Goal: Task Accomplishment & Management: Complete application form

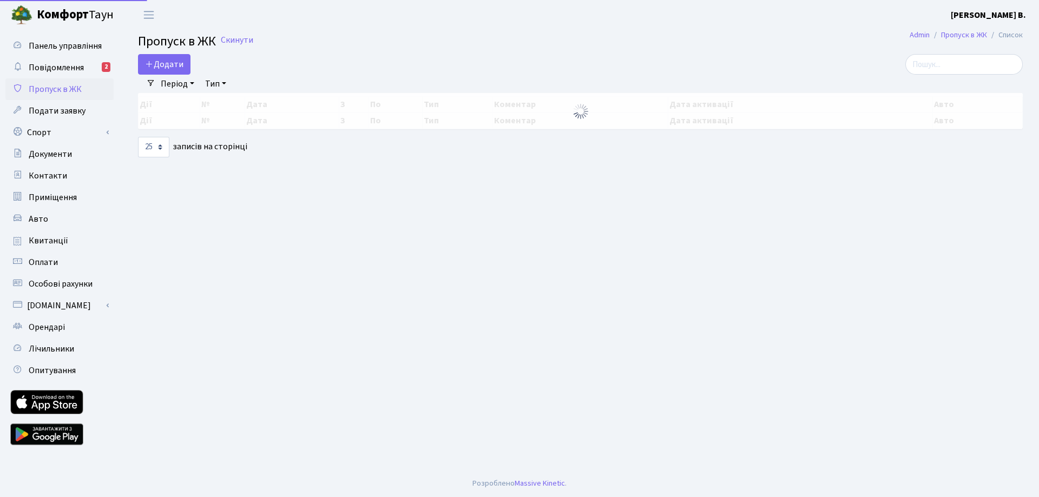
select select "25"
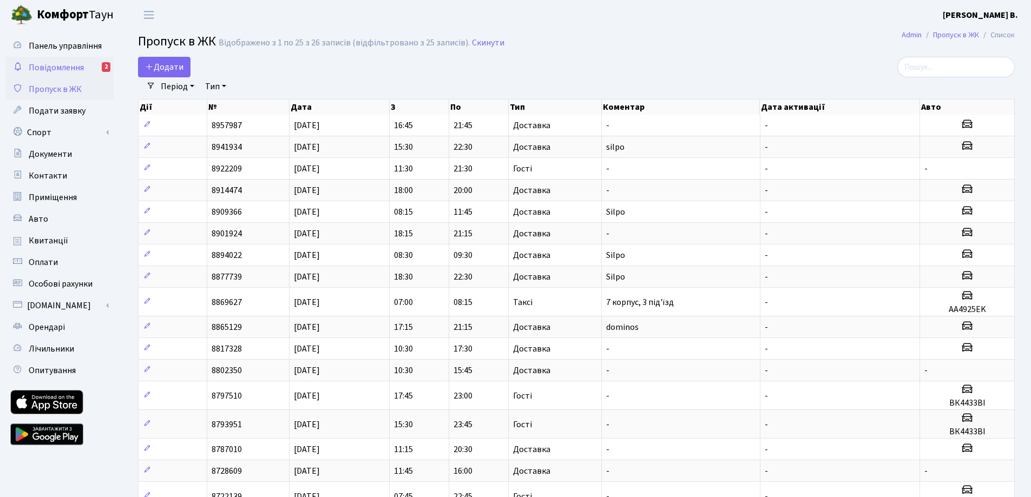
click at [81, 68] on span "Повідомлення" at bounding box center [56, 68] width 55 height 12
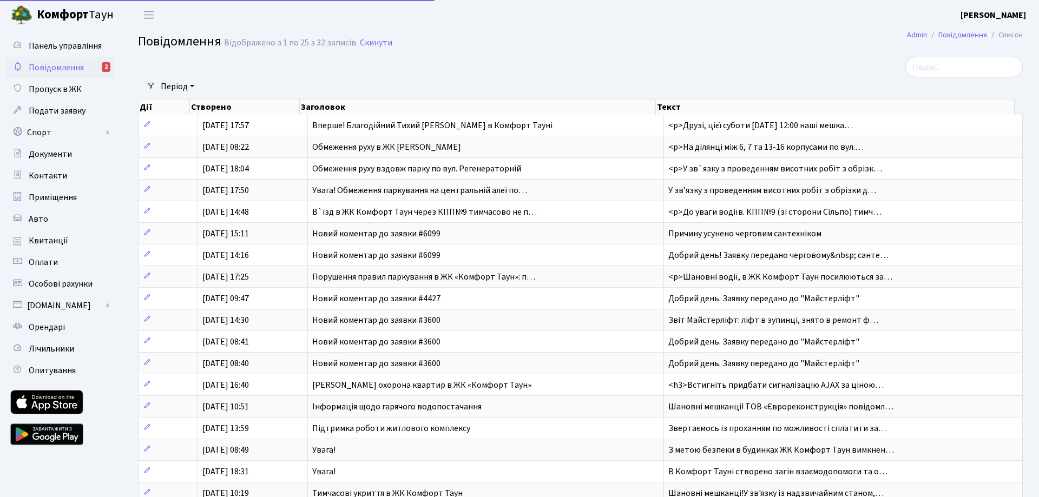
select select "25"
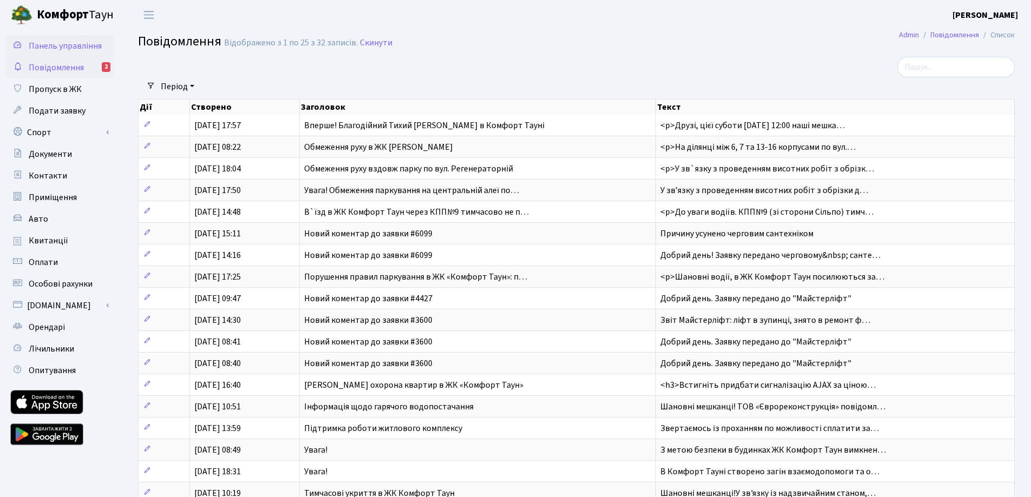
click at [82, 54] on link "Панель управління" at bounding box center [59, 46] width 108 height 22
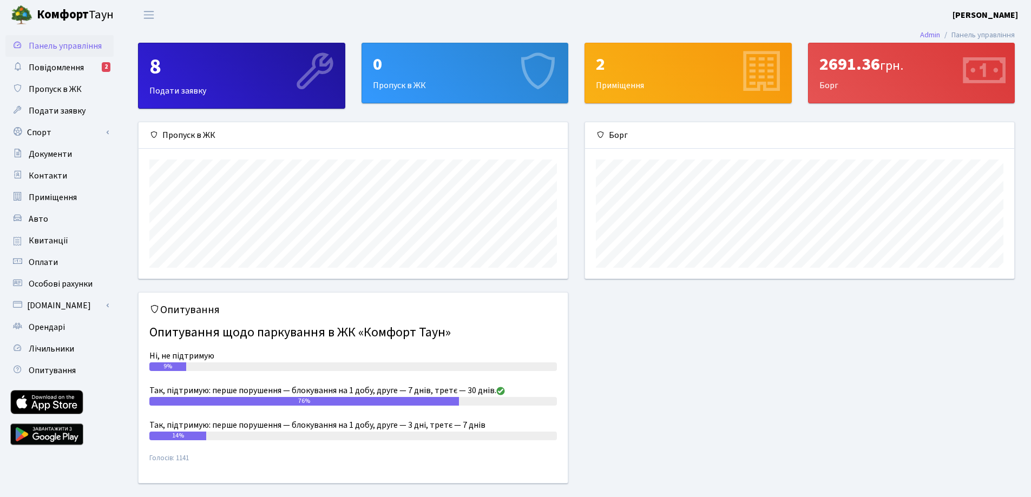
scroll to position [156, 429]
click at [415, 67] on div "0" at bounding box center [465, 64] width 185 height 21
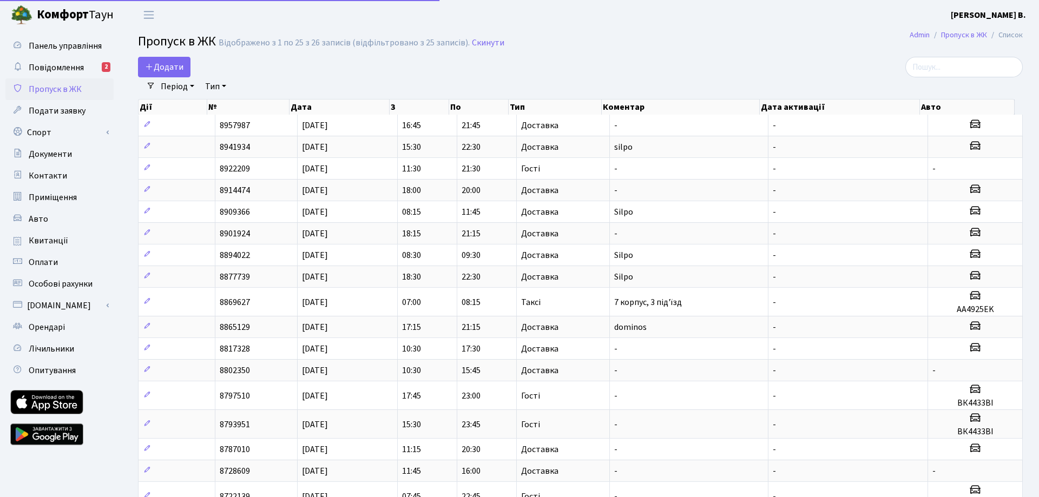
select select "25"
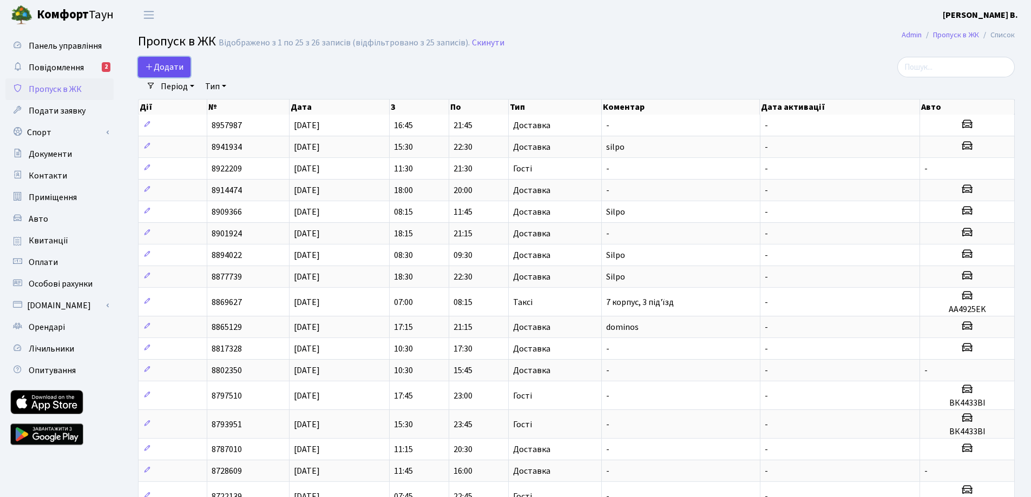
click at [163, 59] on link "Додати" at bounding box center [164, 67] width 53 height 21
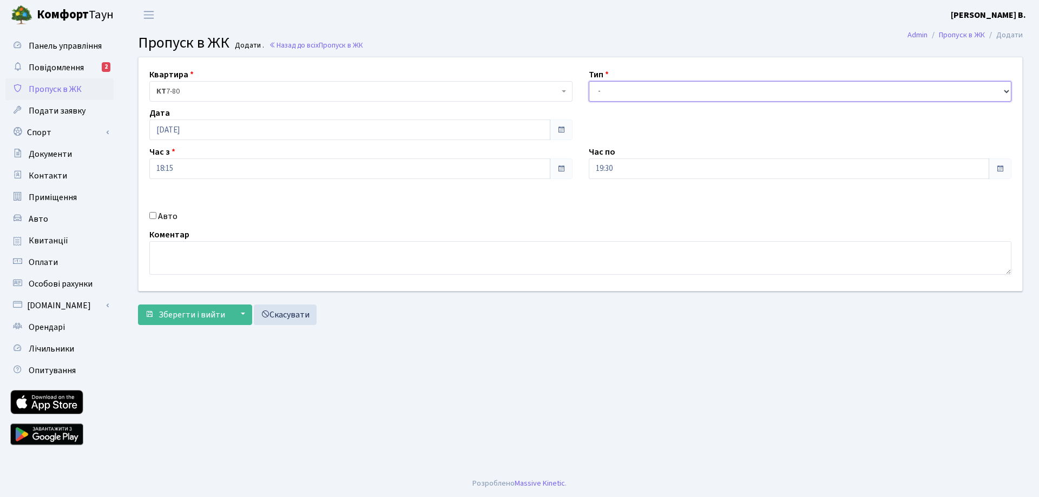
click at [611, 94] on select "- Доставка Таксі Гості Сервіс" at bounding box center [800, 91] width 423 height 21
select select "1"
click at [589, 81] on select "- Доставка Таксі Гості Сервіс" at bounding box center [800, 91] width 423 height 21
click at [625, 174] on input "19:30" at bounding box center [789, 169] width 401 height 21
click at [624, 204] on icon at bounding box center [618, 206] width 29 height 29
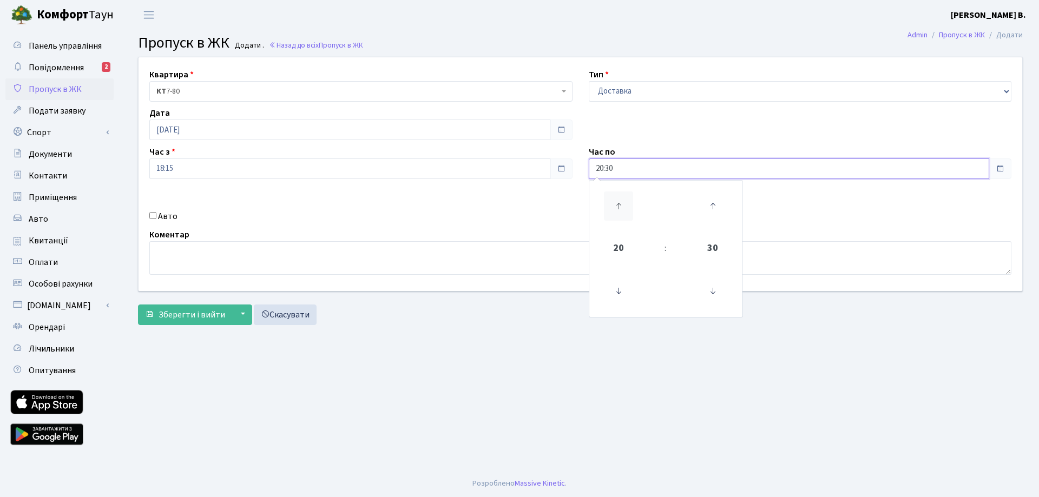
click at [624, 204] on icon at bounding box center [618, 206] width 29 height 29
type input "23:30"
click at [164, 217] on label "Авто" at bounding box center [167, 216] width 19 height 13
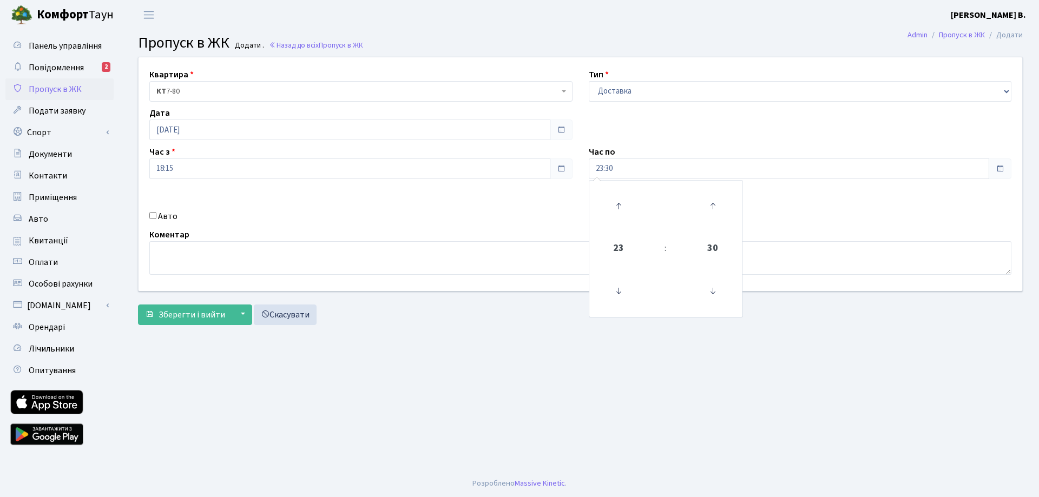
click at [156, 217] on input "Авто" at bounding box center [152, 215] width 7 height 7
checkbox input "true"
click at [173, 246] on textarea at bounding box center [580, 258] width 862 height 34
type textarea "і"
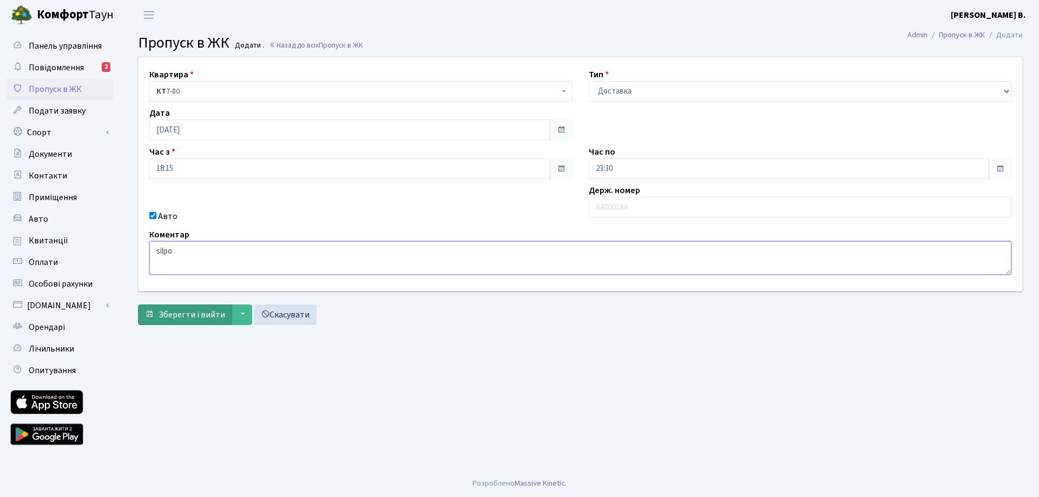
type textarea "silpo"
click at [169, 317] on span "Зберегти і вийти" at bounding box center [192, 315] width 67 height 12
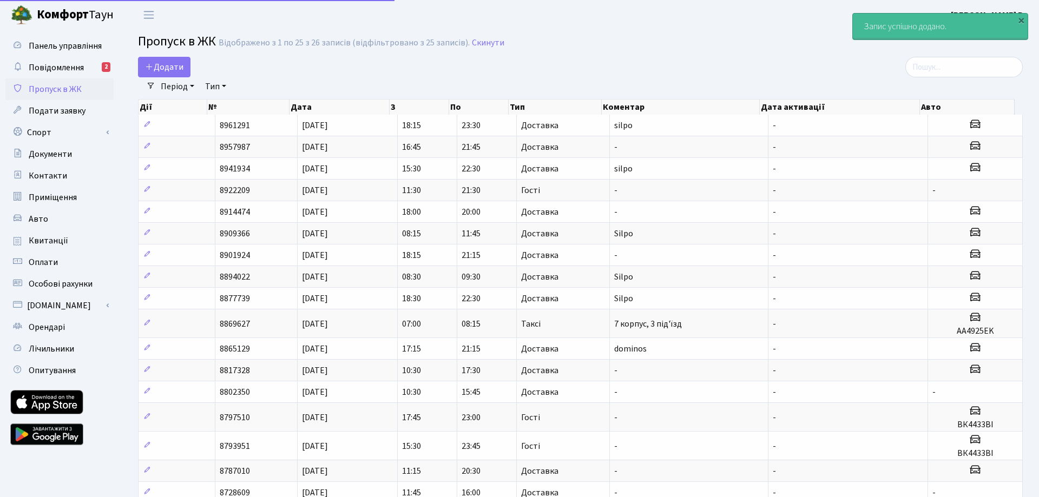
select select "25"
